Goal: Find specific page/section: Find specific page/section

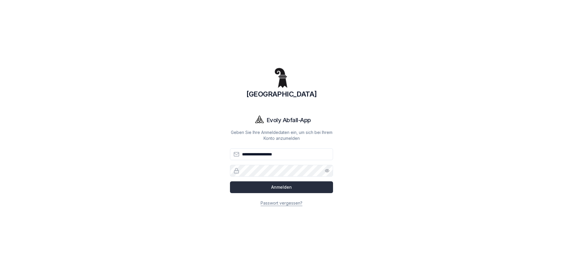
click at [277, 190] on button "Anmelden" at bounding box center [281, 187] width 103 height 12
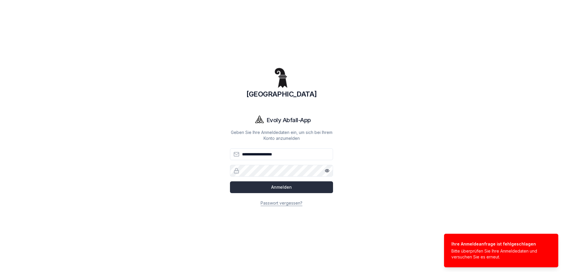
click at [291, 187] on button "Anmelden" at bounding box center [281, 187] width 103 height 12
click at [460, 191] on div "**********" at bounding box center [281, 136] width 471 height 272
click at [277, 154] on input "**********" at bounding box center [281, 154] width 103 height 12
click at [251, 155] on input "**********" at bounding box center [281, 154] width 103 height 12
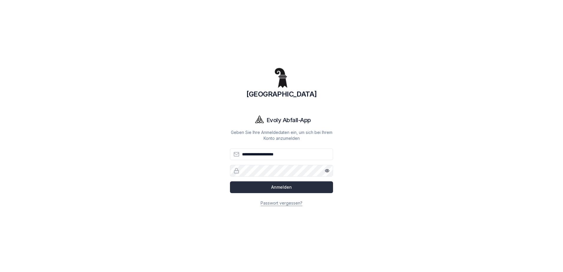
type input "**********"
click at [283, 187] on button "Anmelden" at bounding box center [281, 187] width 103 height 12
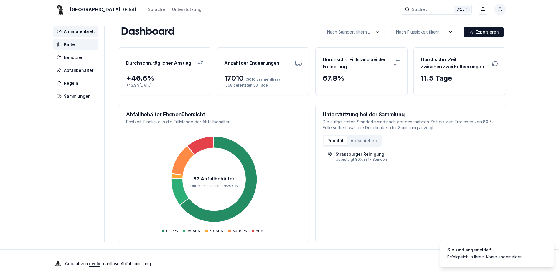
click at [71, 42] on span "Karte" at bounding box center [69, 45] width 11 height 6
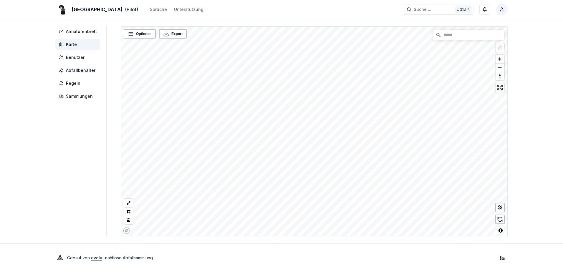
click at [539, 146] on div "Basel (Pilot) Sprache Unterstützung Suche ... Suche ... Ctrl+ K Marcel Bachmann…" at bounding box center [281, 136] width 563 height 272
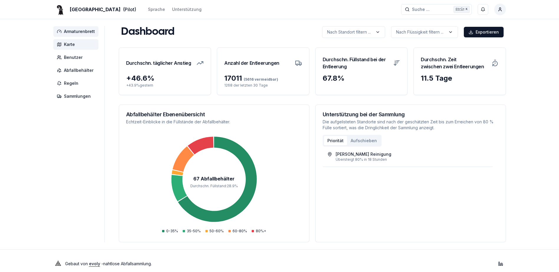
click at [75, 47] on span "Karte" at bounding box center [75, 44] width 45 height 11
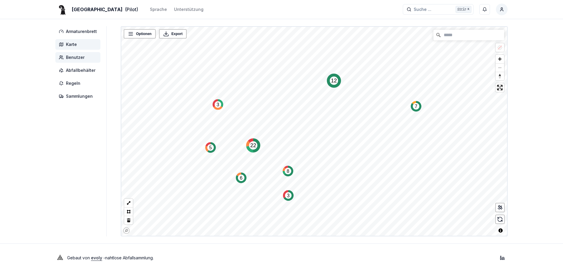
click at [79, 56] on span "Benutzer" at bounding box center [75, 57] width 19 height 6
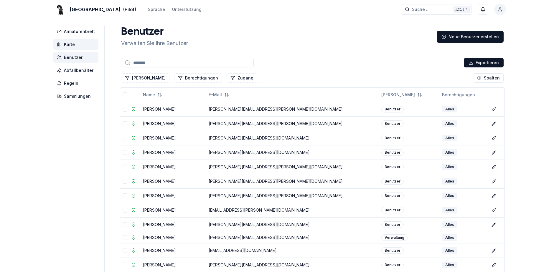
click at [65, 43] on span "Karte" at bounding box center [69, 45] width 11 height 6
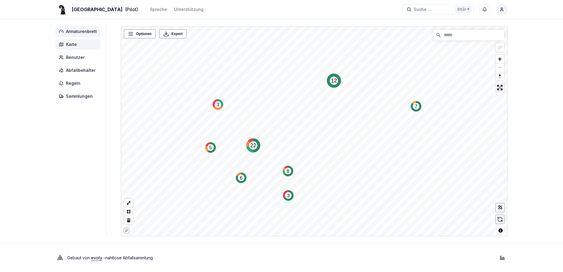
click at [85, 33] on span "Armaturenbrett" at bounding box center [81, 32] width 31 height 6
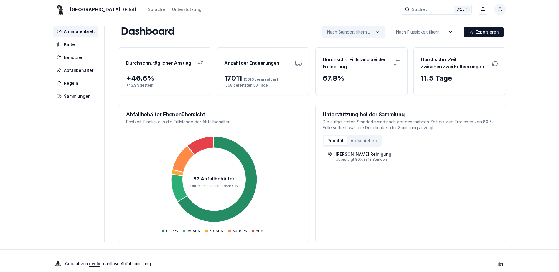
click at [378, 31] on html "Basel (Pilot) Sprache Unterstützung Suche ... Suche ... Ctrl+ K [PERSON_NAME] A…" at bounding box center [279, 139] width 559 height 278
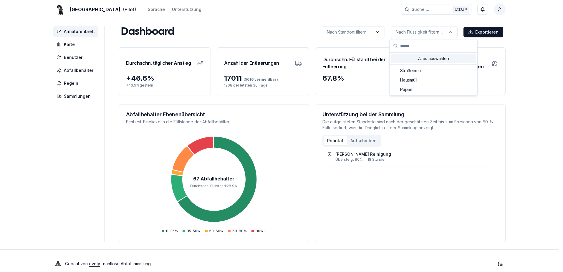
click at [451, 32] on html "Basel (Pilot) Sprache Unterstützung Suche ... Suche ... Ctrl+ K [PERSON_NAME] A…" at bounding box center [281, 139] width 563 height 278
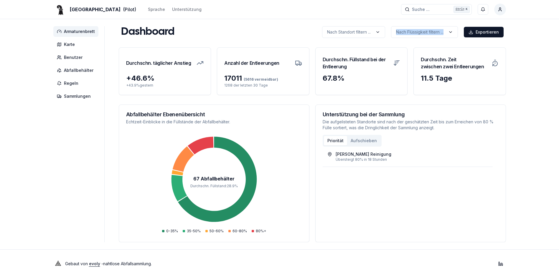
click at [451, 32] on html "Basel (Pilot) Sprache Unterstützung Suche ... Suche ... Ctrl+ K [PERSON_NAME] A…" at bounding box center [279, 139] width 559 height 278
drag, startPoint x: 451, startPoint y: 32, endPoint x: 528, endPoint y: 52, distance: 79.0
click at [530, 51] on div "Basel (Pilot) Sprache Unterstützung Suche ... Suche ... Ctrl+ K [PERSON_NAME] A…" at bounding box center [279, 139] width 559 height 278
click at [395, 63] on icon at bounding box center [395, 63] width 0 height 5
click at [367, 141] on button "Aufschieben" at bounding box center [363, 140] width 33 height 9
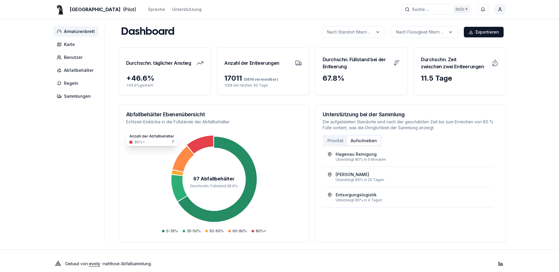
click at [333, 141] on button "Priorität" at bounding box center [335, 140] width 23 height 9
click at [425, 77] on div "11.5 Tage" at bounding box center [459, 78] width 78 height 9
click at [455, 61] on h3 "Durchschn. Zeit zwischen zwei Entleerungen" at bounding box center [453, 63] width 67 height 16
click at [438, 77] on div "11.5 Tage" at bounding box center [459, 78] width 78 height 9
click at [83, 72] on span "Abfallbehälter" at bounding box center [78, 70] width 29 height 6
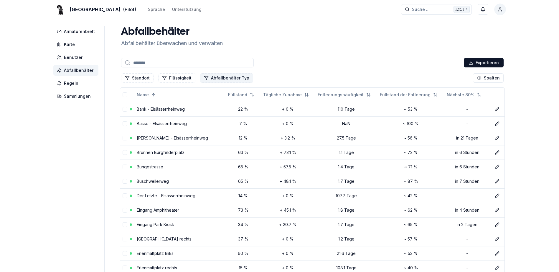
click at [223, 80] on button "Abfallbehälter Typ" at bounding box center [226, 77] width 53 height 9
click at [204, 104] on div "Suggestions" at bounding box center [203, 103] width 5 height 5
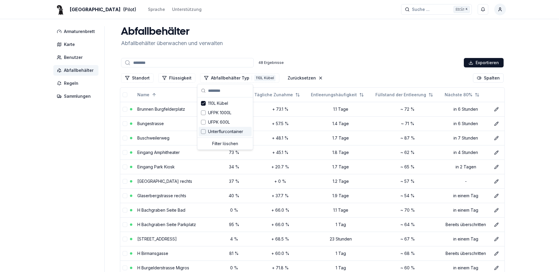
click at [246, 65] on input at bounding box center [187, 62] width 132 height 9
click at [271, 62] on div "48 Ergebnisse" at bounding box center [270, 62] width 25 height 5
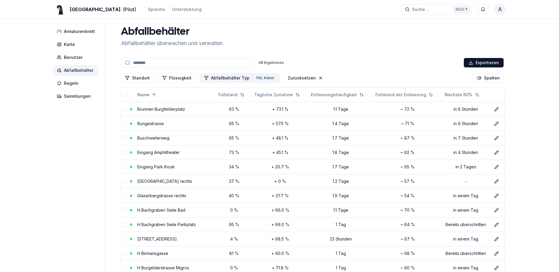
click at [269, 77] on div "110L Kübel" at bounding box center [264, 78] width 21 height 6
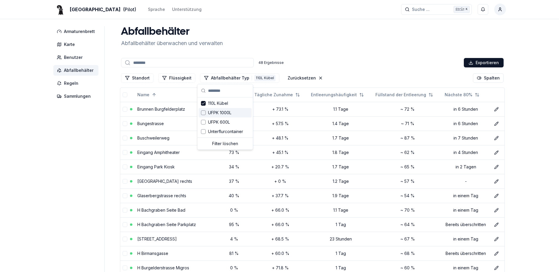
click at [203, 112] on div "Suggestions" at bounding box center [203, 112] width 5 height 5
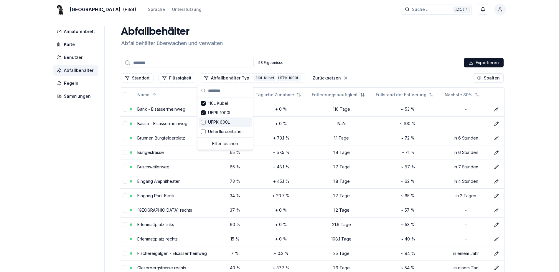
drag, startPoint x: 203, startPoint y: 122, endPoint x: 203, endPoint y: 115, distance: 7.4
click at [203, 122] on div "Suggestions" at bounding box center [203, 122] width 5 height 5
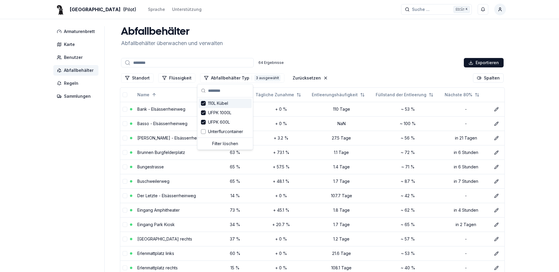
click at [205, 105] on icon "Suggestions" at bounding box center [203, 103] width 4 height 5
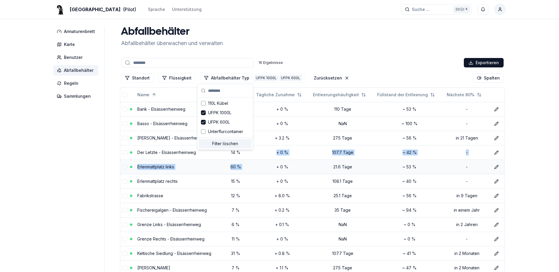
click at [259, 161] on tbody "Bank - Elsässerrheinweg 22 % + 0 % 110 Tage ~ 53 % - Bearbeiten Basso - [GEOGRA…" at bounding box center [312, 217] width 384 height 231
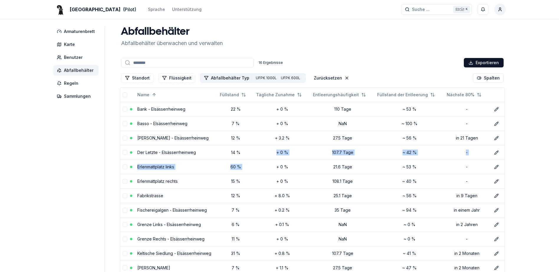
click at [262, 77] on div "UFPK 1000L" at bounding box center [266, 78] width 24 height 6
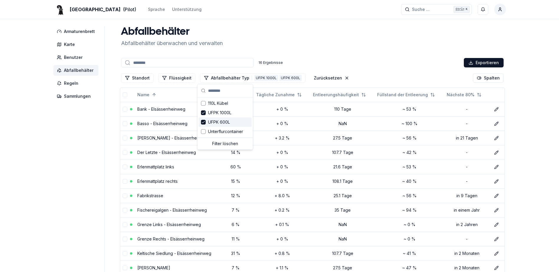
click at [203, 122] on icon "Suggestions" at bounding box center [203, 122] width 4 height 5
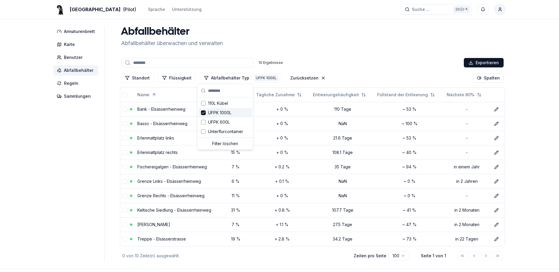
click at [204, 113] on icon "Suggestions" at bounding box center [203, 112] width 4 height 5
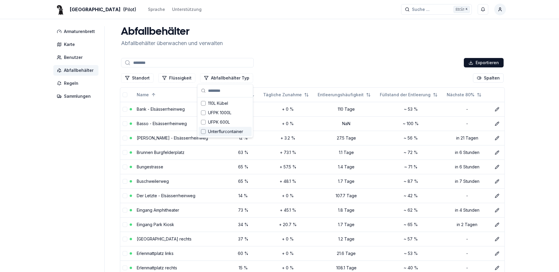
click at [203, 132] on div "Suggestions" at bounding box center [203, 131] width 5 height 5
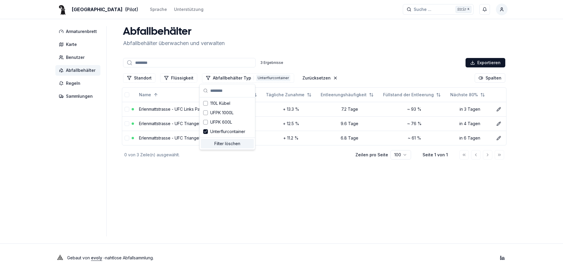
click at [262, 173] on main "Abfallbehälter Abfallbehälter überwachen und verwalten 3 Ergebnisse Exportieren…" at bounding box center [314, 131] width 387 height 210
